Goal: Navigation & Orientation: Find specific page/section

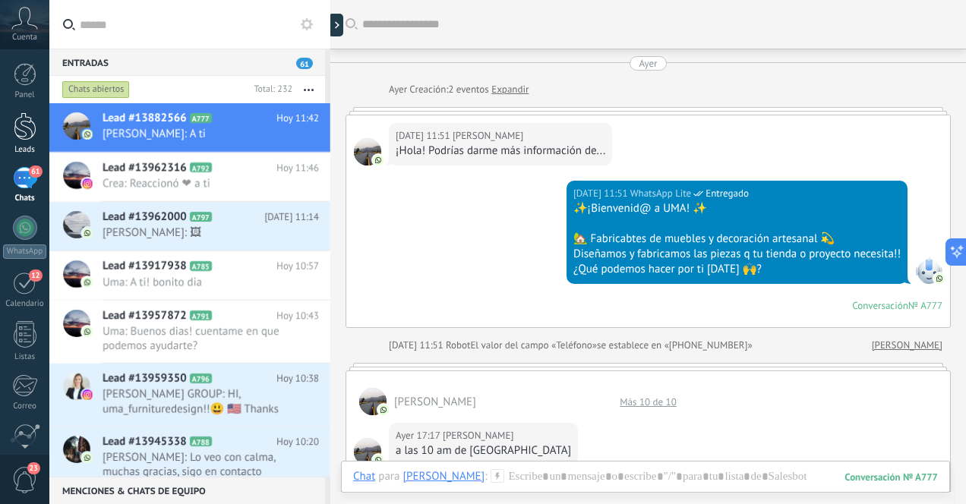
scroll to position [171, 0]
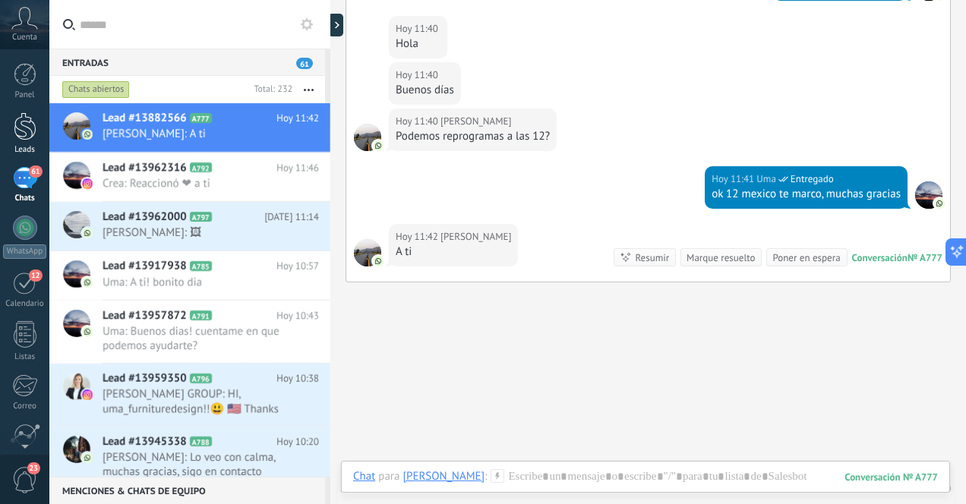
click at [30, 141] on link "Leads" at bounding box center [24, 133] width 49 height 43
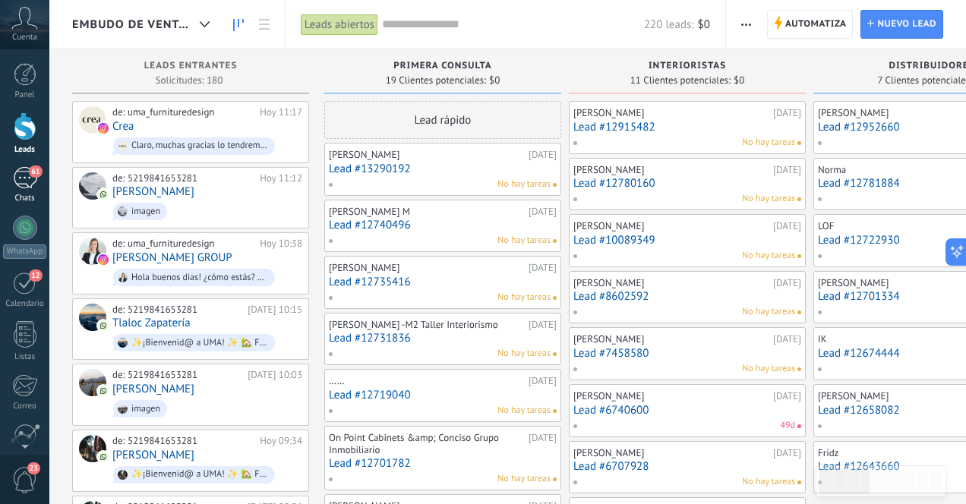
click at [28, 187] on div "61" at bounding box center [25, 178] width 24 height 22
